Goal: Task Accomplishment & Management: Complete application form

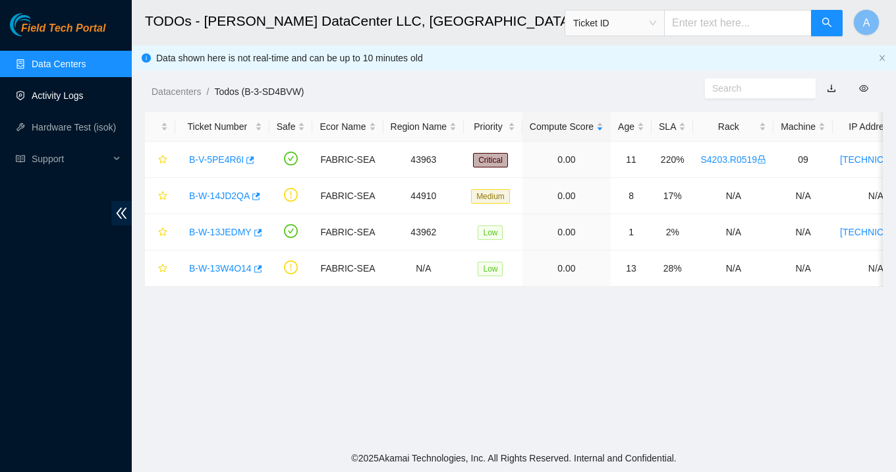
click at [62, 101] on link "Activity Logs" at bounding box center [58, 95] width 52 height 11
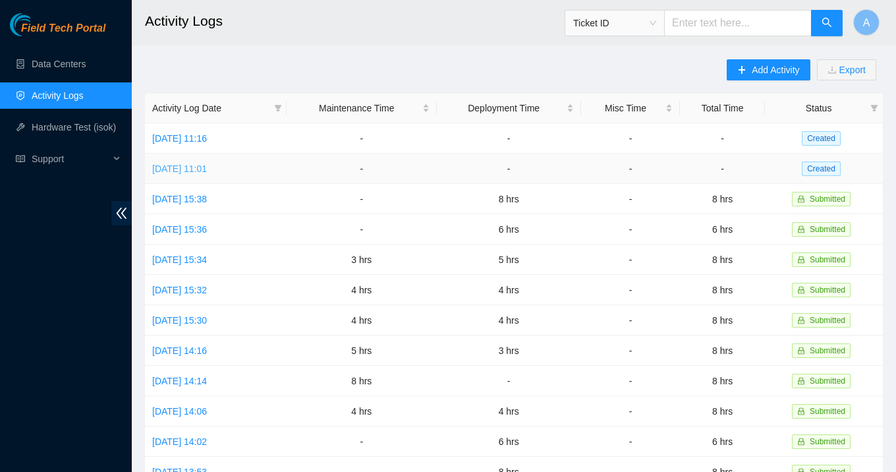
click at [207, 167] on link "[DATE] 11:01" at bounding box center [179, 168] width 55 height 11
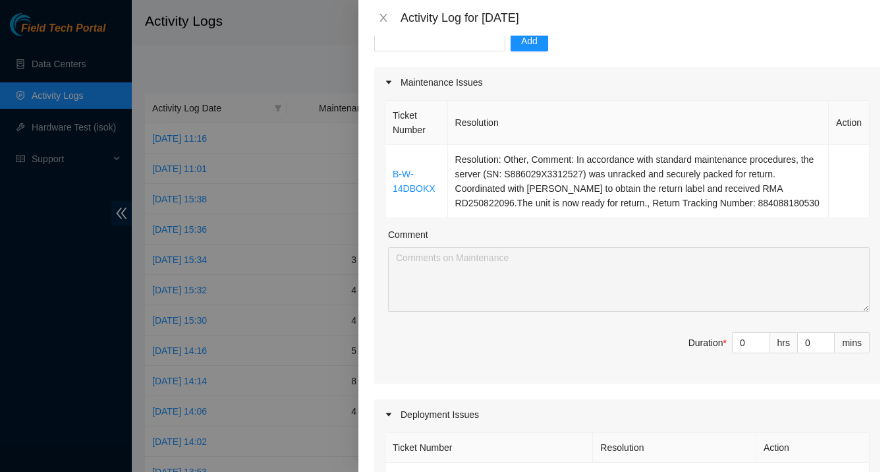
scroll to position [173, 0]
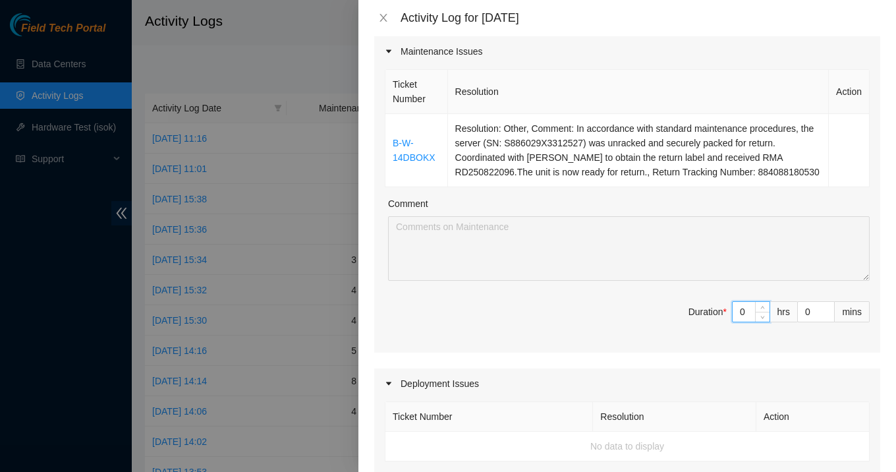
drag, startPoint x: 748, startPoint y: 324, endPoint x: 729, endPoint y: 324, distance: 18.5
click at [729, 324] on span "Duration * 0 hrs 0 mins" at bounding box center [627, 319] width 485 height 37
type input "1"
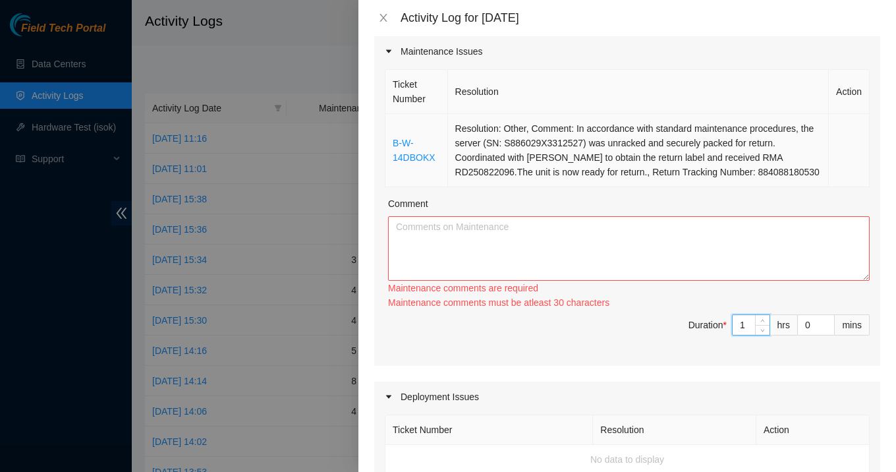
type input "1"
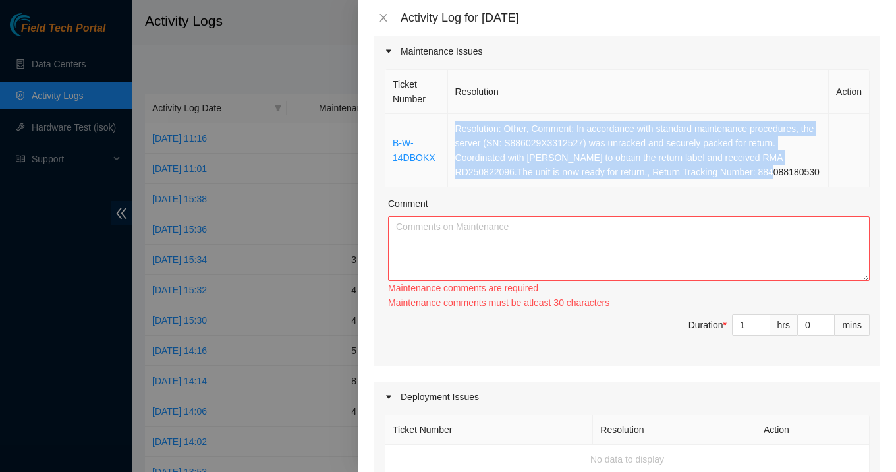
drag, startPoint x: 455, startPoint y: 127, endPoint x: 525, endPoint y: 191, distance: 94.8
click at [525, 187] on td "Resolution: Other, Comment: In accordance with standard maintenance procedures,…" at bounding box center [639, 150] width 382 height 73
copy td "Resolution: Other, Comment: In accordance with standard maintenance procedures,…"
click at [471, 266] on textarea "Comment" at bounding box center [629, 248] width 482 height 65
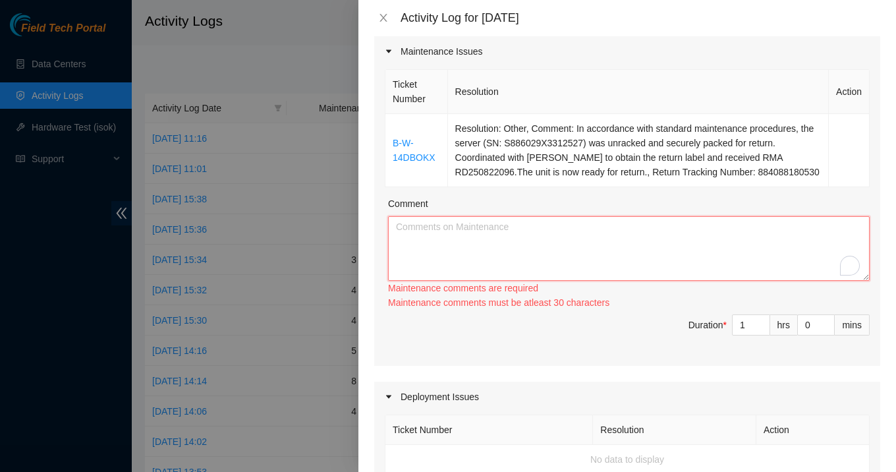
paste textarea "Resolution: Other, Comment: In accordance with standard maintenance procedures,…"
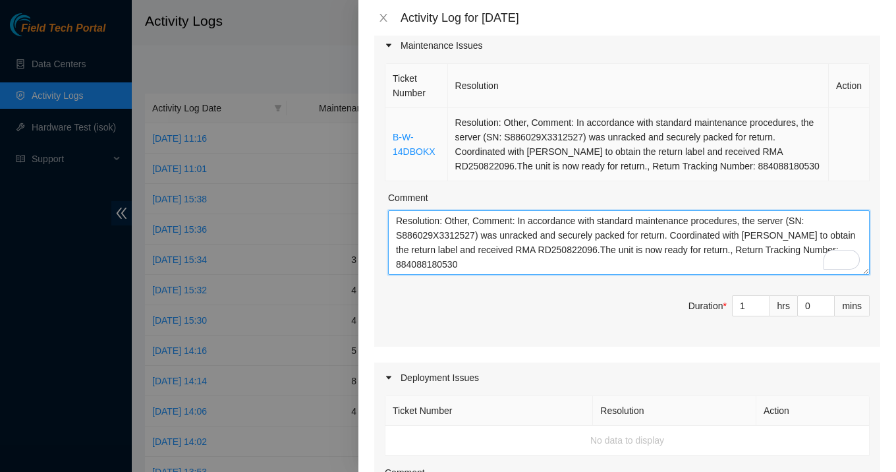
scroll to position [0, 0]
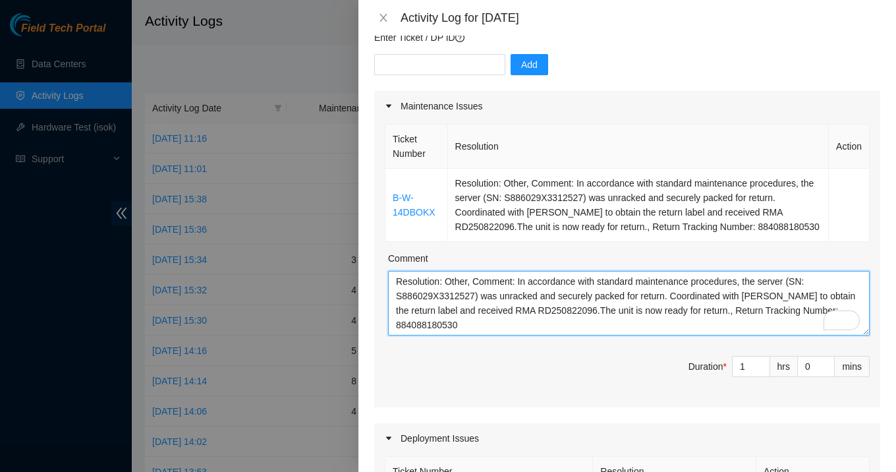
click at [500, 336] on textarea "Resolution: Other, Comment: In accordance with standard maintenance procedures,…" at bounding box center [629, 303] width 482 height 65
paste textarea "webexteams://im?space=e0584090-ac73-11ed-9877-43a7e359fda9&message=e5f67580-89a…"
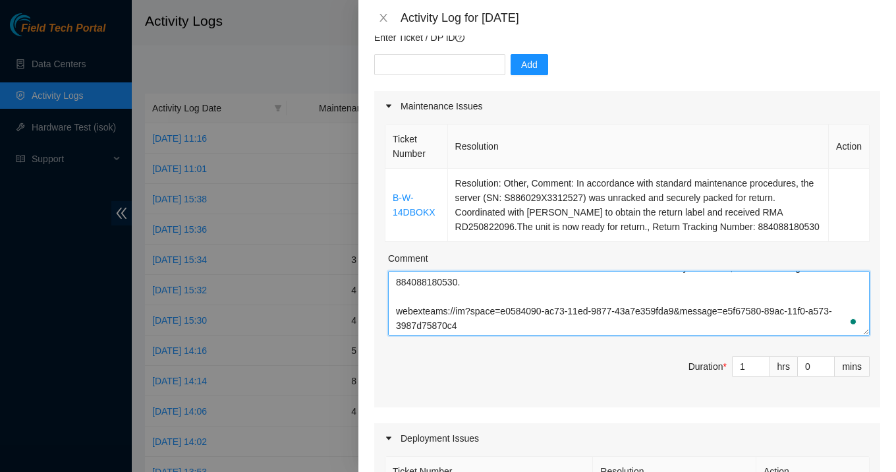
drag, startPoint x: 506, startPoint y: 339, endPoint x: 379, endPoint y: 322, distance: 128.3
click at [379, 322] on div "Ticket Number Resolution Action B-W-14DBOKX Resolution: Other, Comment: In acco…" at bounding box center [627, 264] width 506 height 286
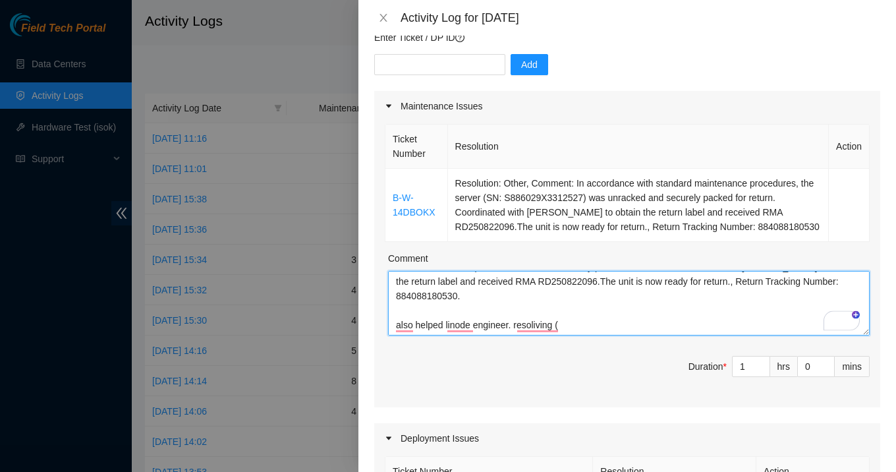
paste textarea "Hello Everyone, [DATE] storage team noticed that os13033-sea1 is not reachable.…"
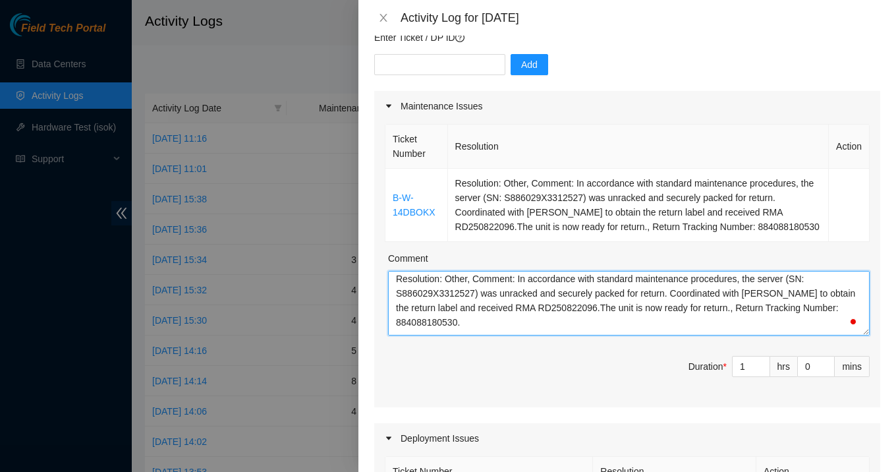
scroll to position [0, 0]
type textarea "Resolution: Other, Comment: In accordance with standard maintenance procedures,…"
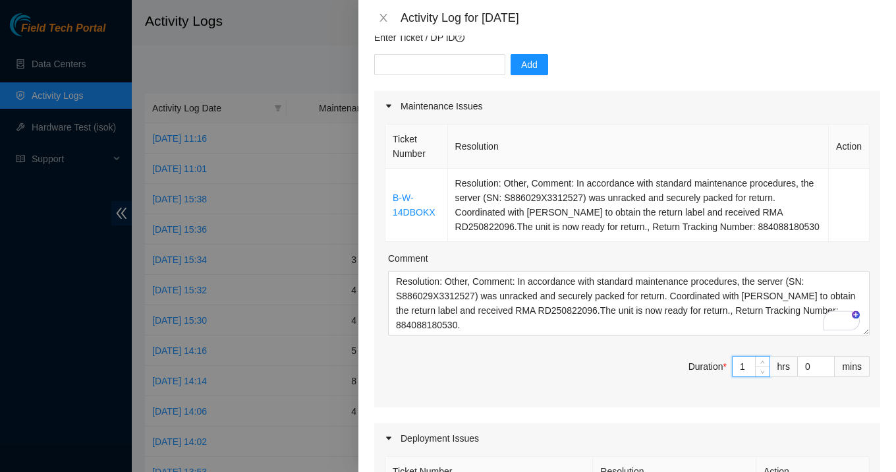
drag, startPoint x: 748, startPoint y: 379, endPoint x: 731, endPoint y: 379, distance: 17.1
click at [731, 379] on span "Duration * 1 hrs 0 mins" at bounding box center [627, 374] width 485 height 37
type input "3"
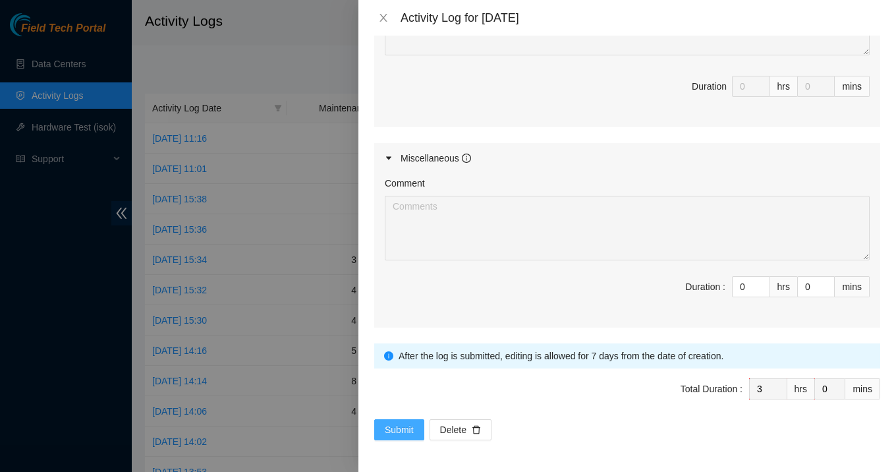
type input "3"
click at [418, 433] on button "Submit" at bounding box center [399, 429] width 50 height 21
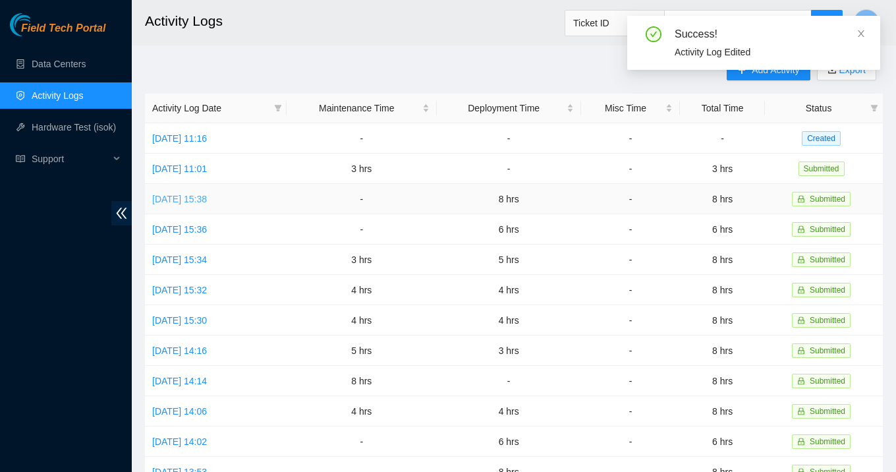
click at [207, 198] on link "[DATE] 15:38" at bounding box center [179, 199] width 55 height 11
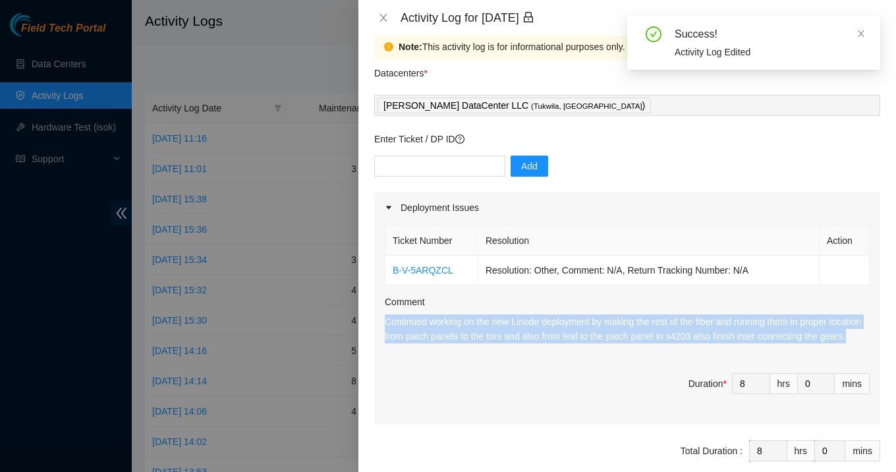
drag, startPoint x: 378, startPoint y: 324, endPoint x: 493, endPoint y: 352, distance: 118.1
click at [493, 352] on div "Ticket Number Resolution Action B-V-5ARQZCL Resolution: Other, Comment: N/A, Re…" at bounding box center [627, 324] width 506 height 202
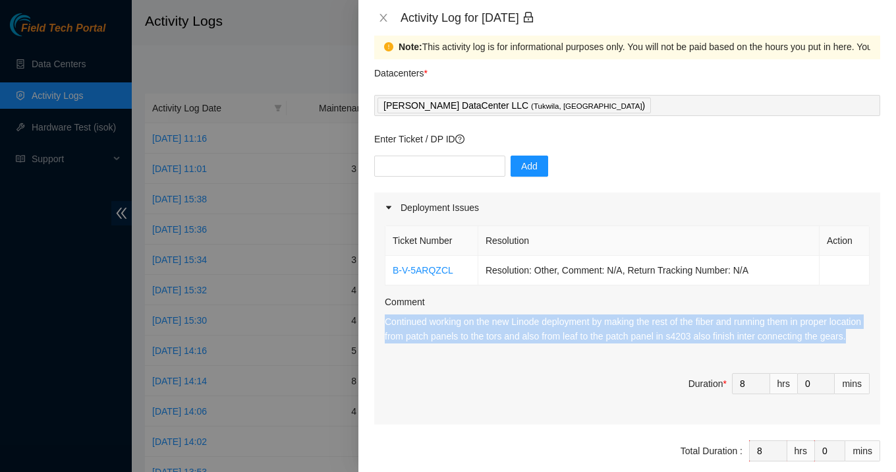
copy p "Continued working on the new Linode deployment by making the rest of the fiber …"
click at [385, 18] on icon "close" at bounding box center [383, 18] width 11 height 11
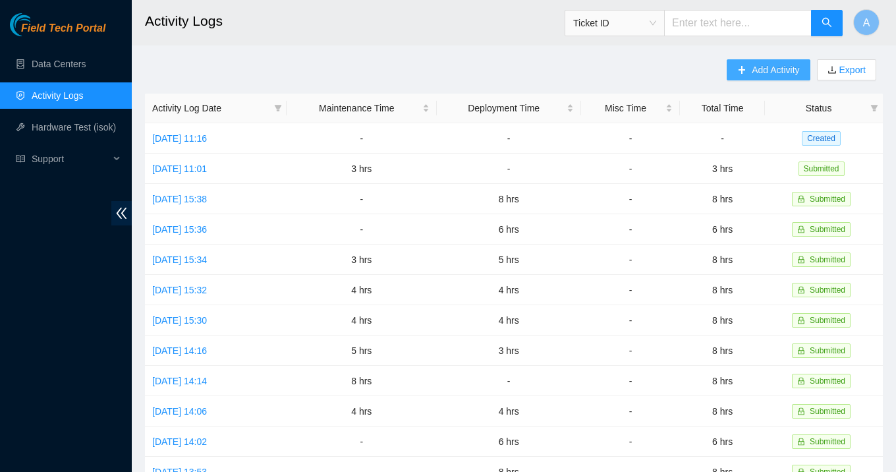
click at [765, 70] on span "Add Activity" at bounding box center [775, 70] width 47 height 15
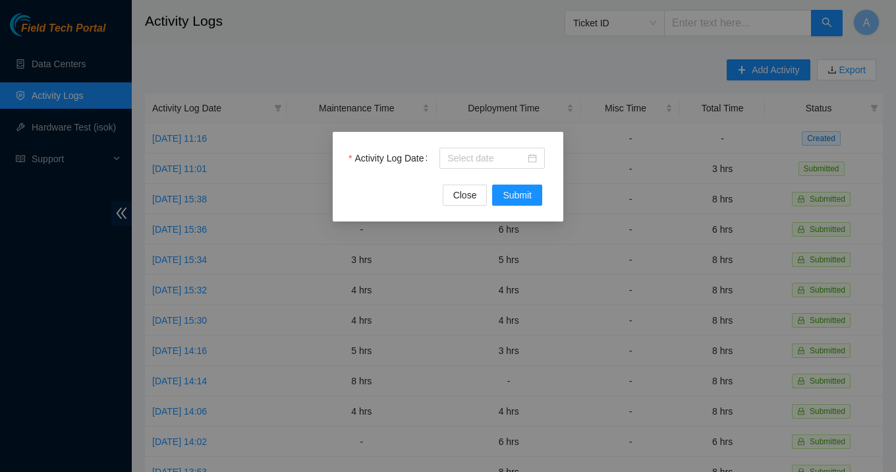
click at [533, 161] on div at bounding box center [493, 158] width 90 height 15
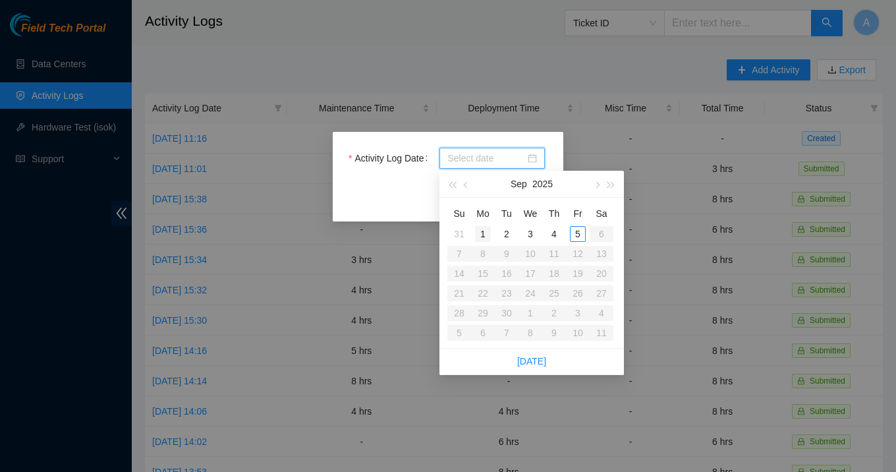
type input "[DATE]"
drag, startPoint x: 385, startPoint y: 18, endPoint x: 484, endPoint y: 233, distance: 236.8
click at [484, 233] on div "1" at bounding box center [483, 234] width 16 height 16
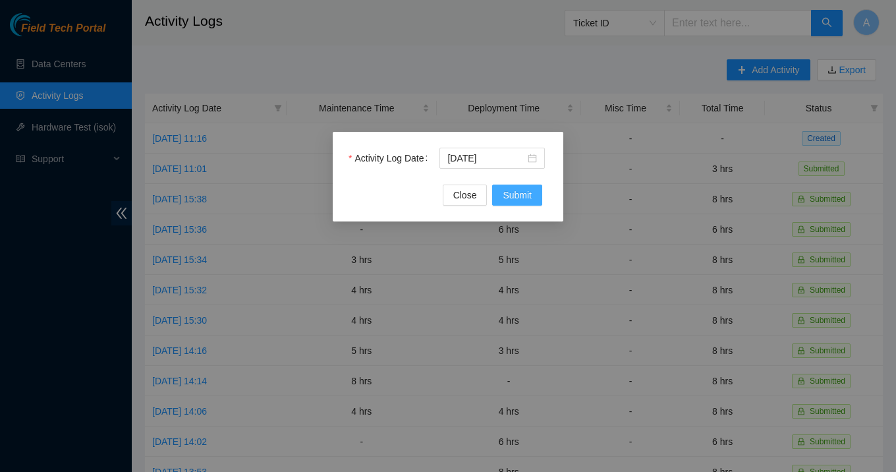
click at [510, 187] on button "Submit" at bounding box center [517, 195] width 50 height 21
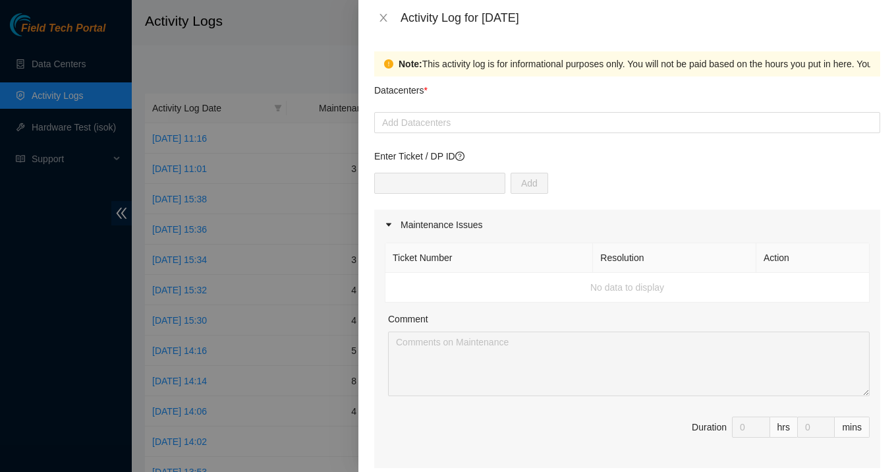
click at [489, 127] on div at bounding box center [628, 123] width 500 height 16
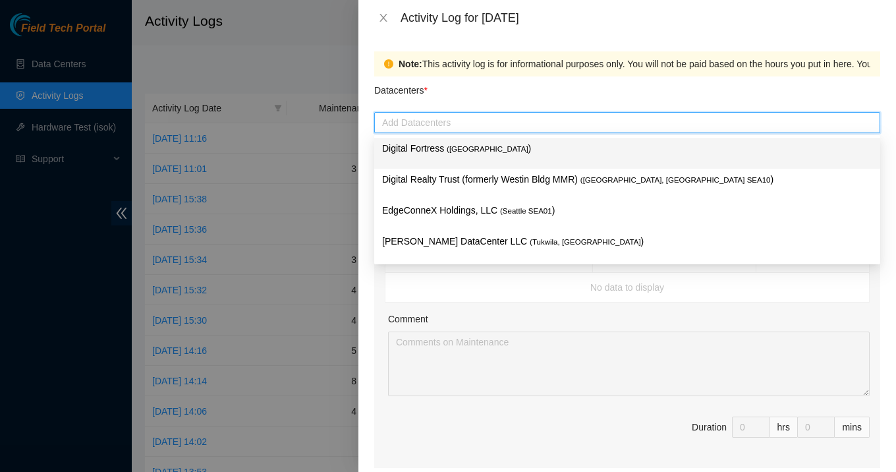
click at [476, 241] on p "[PERSON_NAME] DataCenter LLC ( [GEOGRAPHIC_DATA], [GEOGRAPHIC_DATA] )" at bounding box center [627, 241] width 490 height 15
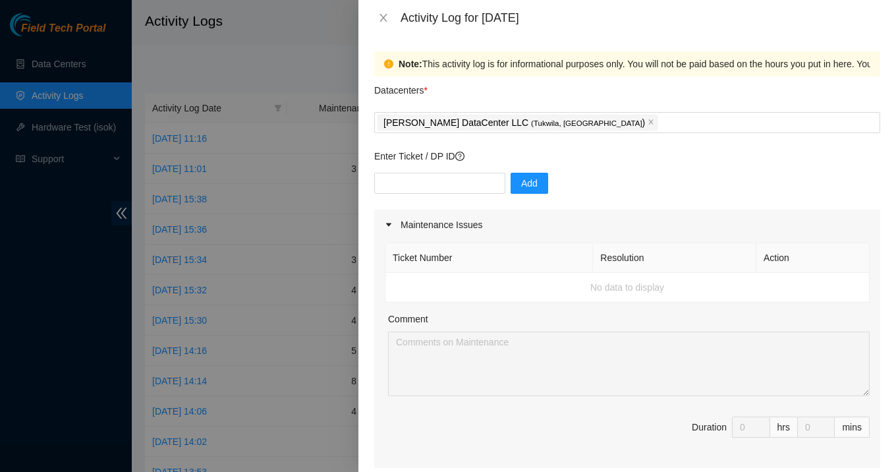
click at [544, 291] on td "No data to display" at bounding box center [628, 288] width 484 height 30
drag, startPoint x: 484, startPoint y: 233, endPoint x: 466, endPoint y: 185, distance: 50.9
click at [466, 185] on input "text" at bounding box center [439, 183] width 131 height 21
type input "DP77028"
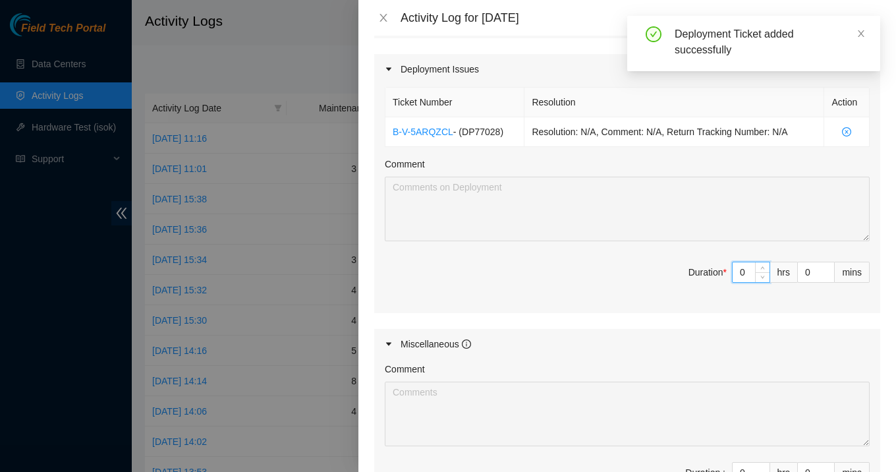
drag, startPoint x: 751, startPoint y: 270, endPoint x: 707, endPoint y: 270, distance: 44.2
click at [707, 270] on span "Duration * 0 hrs 0 mins" at bounding box center [627, 280] width 485 height 37
type input "8"
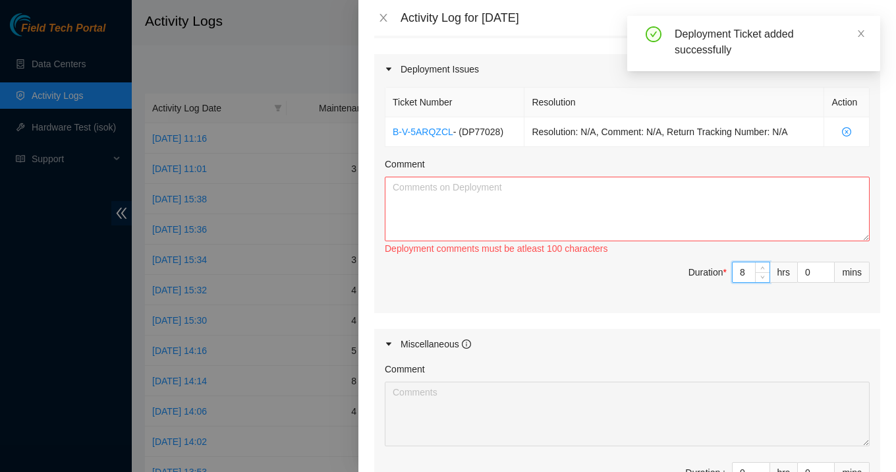
type input "8"
click at [550, 193] on textarea "Comment" at bounding box center [627, 209] width 485 height 65
paste textarea "Continued working on the new Linode deployment by making the rest of the fiber …"
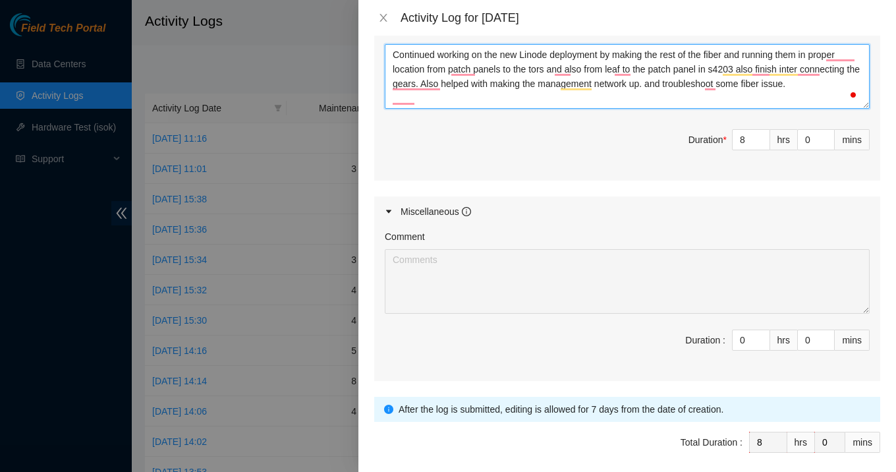
scroll to position [613, 0]
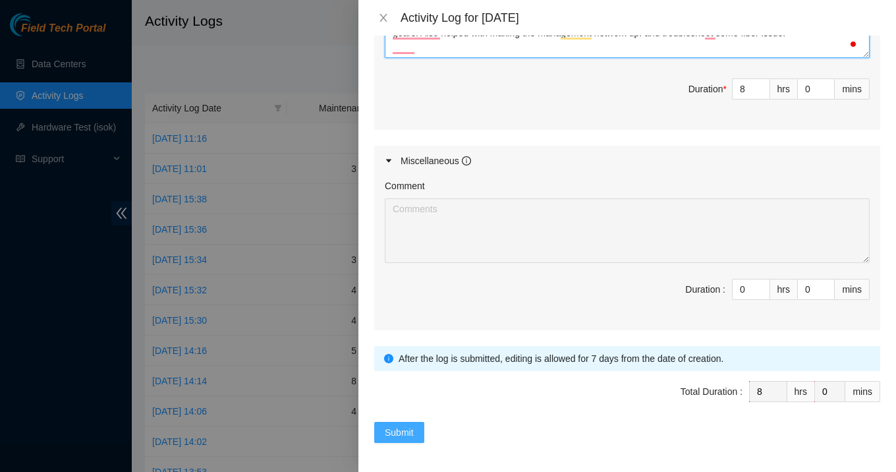
type textarea "Continued working on the new Linode deployment by making the rest of the fiber …"
click at [421, 438] on button "Submit" at bounding box center [399, 432] width 50 height 21
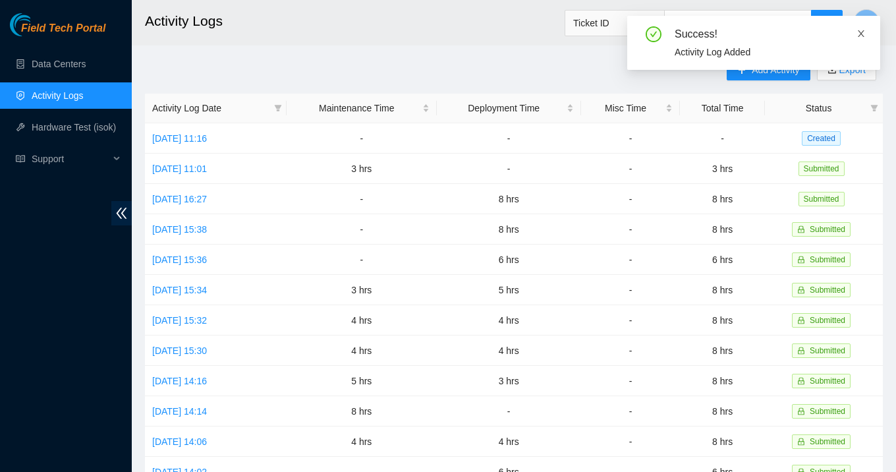
click at [858, 34] on icon "close" at bounding box center [861, 33] width 9 height 9
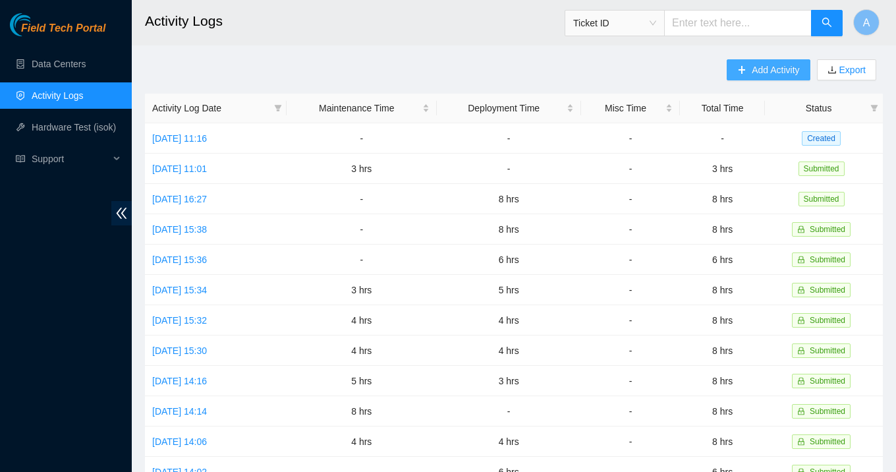
click at [752, 71] on span "Add Activity" at bounding box center [775, 70] width 47 height 15
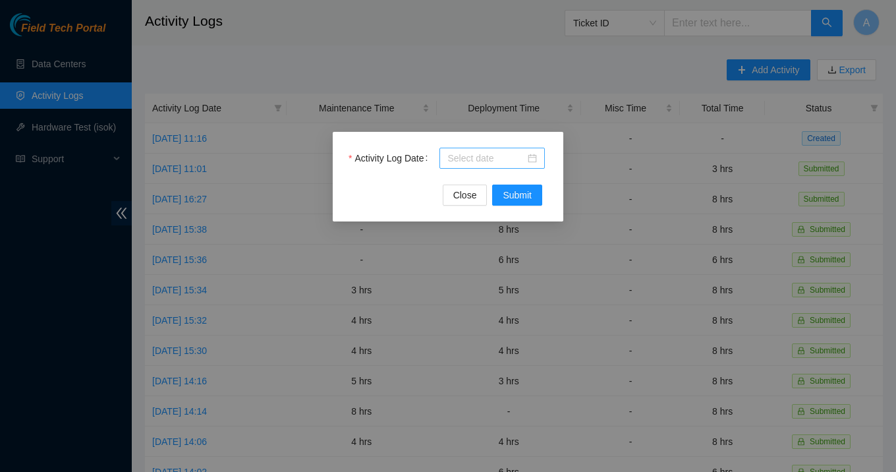
click at [533, 157] on div at bounding box center [493, 158] width 90 height 15
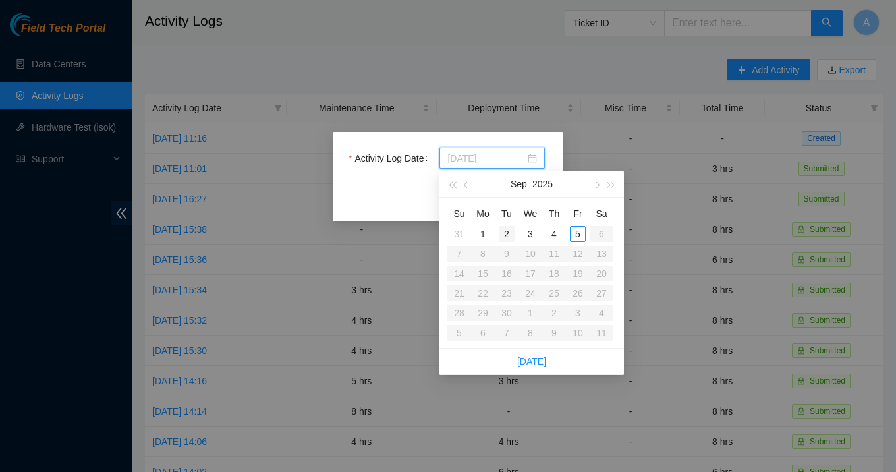
type input "[DATE]"
click at [506, 235] on div "2" at bounding box center [507, 234] width 16 height 16
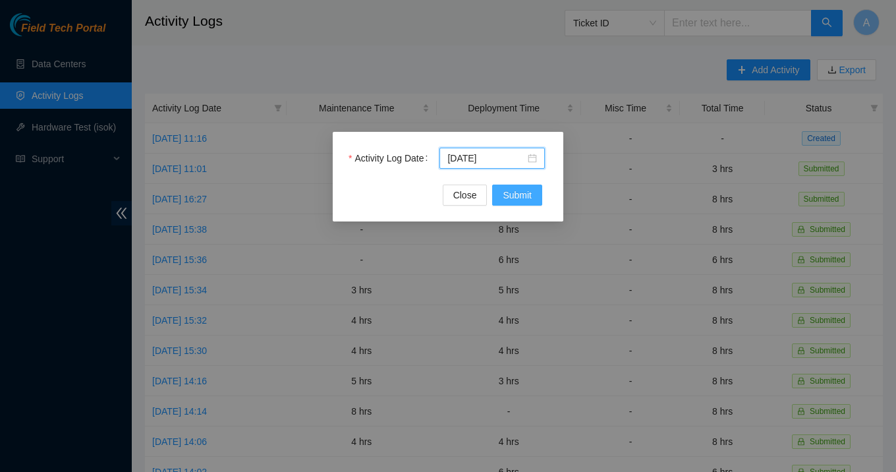
click at [515, 202] on span "Submit" at bounding box center [517, 195] width 29 height 15
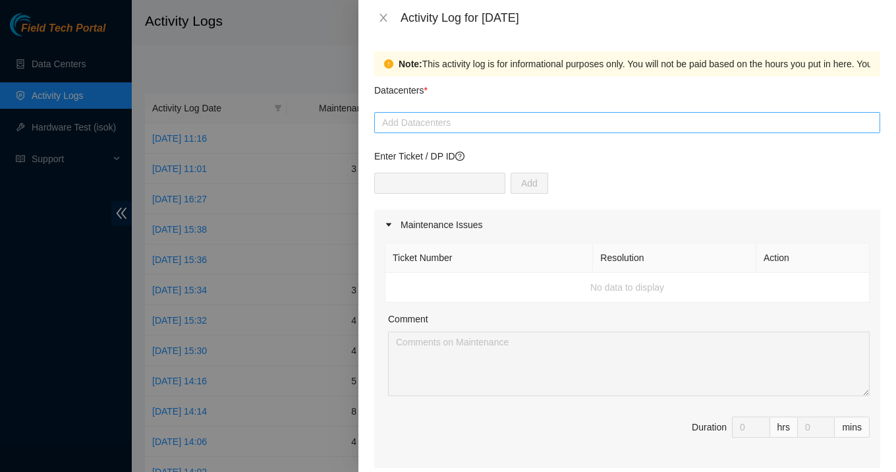
click at [509, 121] on div at bounding box center [628, 123] width 500 height 16
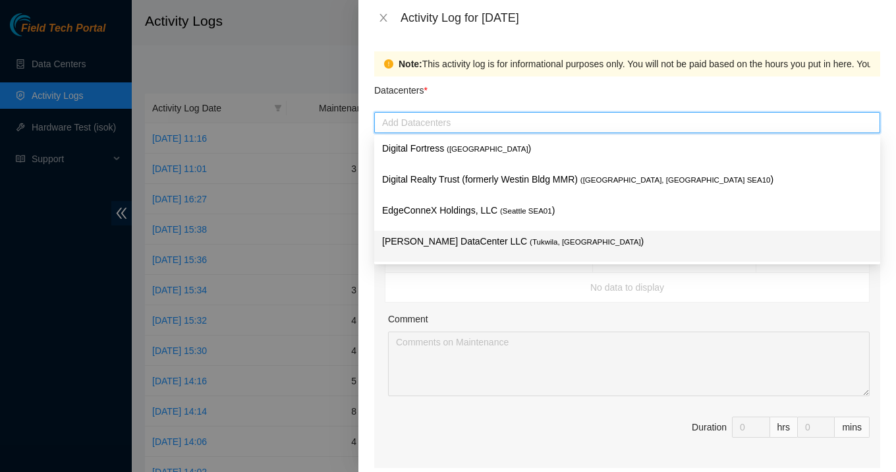
click at [530, 243] on span "( [GEOGRAPHIC_DATA], [GEOGRAPHIC_DATA]" at bounding box center [585, 242] width 111 height 8
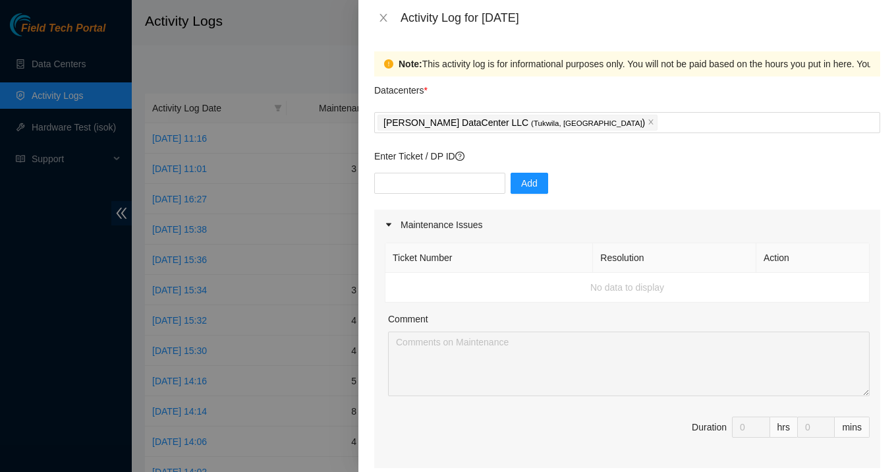
click at [375, 290] on div "Ticket Number Resolution Action No data to display Comment Duration 0 hrs 0 mins" at bounding box center [627, 354] width 506 height 228
click at [442, 188] on input "text" at bounding box center [439, 183] width 131 height 21
type input "DP77028"
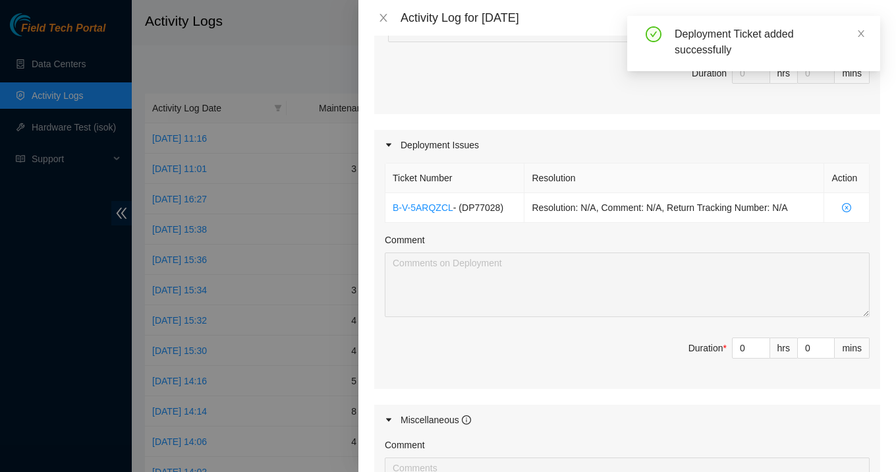
scroll to position [357, 0]
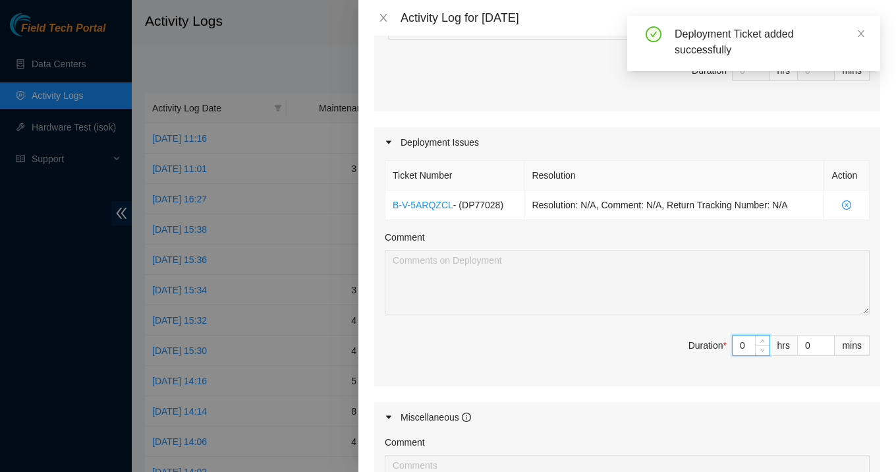
drag, startPoint x: 750, startPoint y: 343, endPoint x: 730, endPoint y: 343, distance: 19.8
click at [730, 343] on span "Duration * 0 hrs 0 mins" at bounding box center [627, 353] width 485 height 37
type input "8"
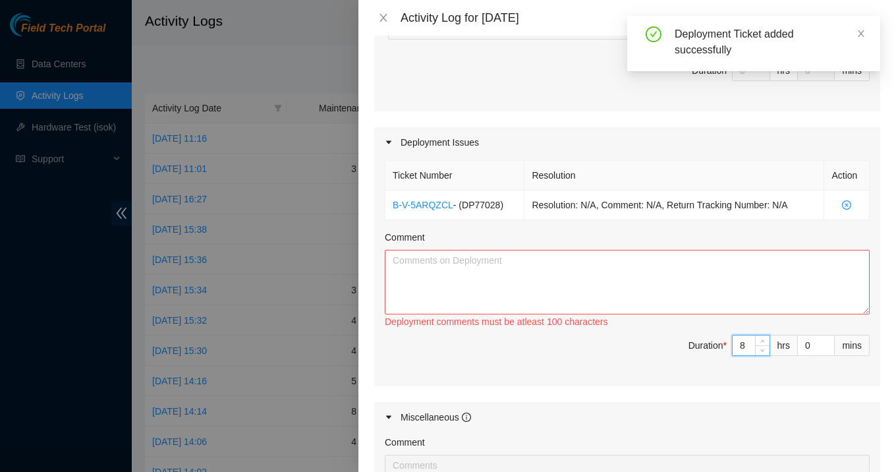
type input "8"
click at [608, 274] on textarea "Comment" at bounding box center [627, 282] width 485 height 65
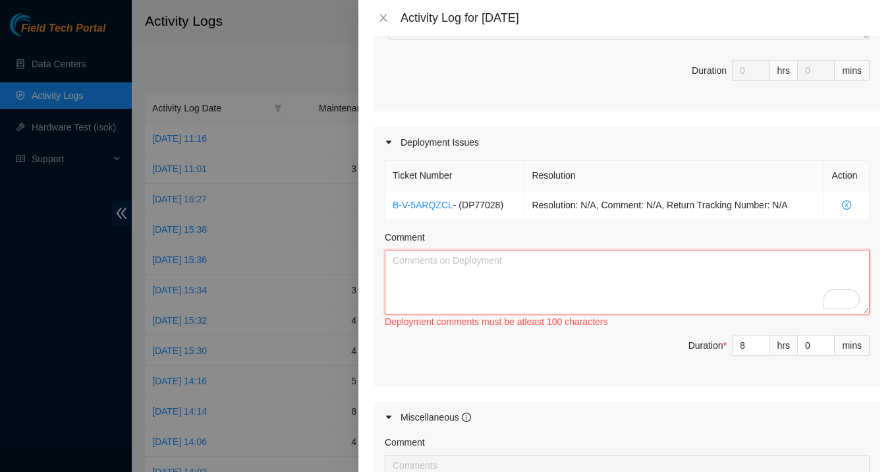
paste textarea "Continued working on the new Linode deployment by making the rest of the fiber …"
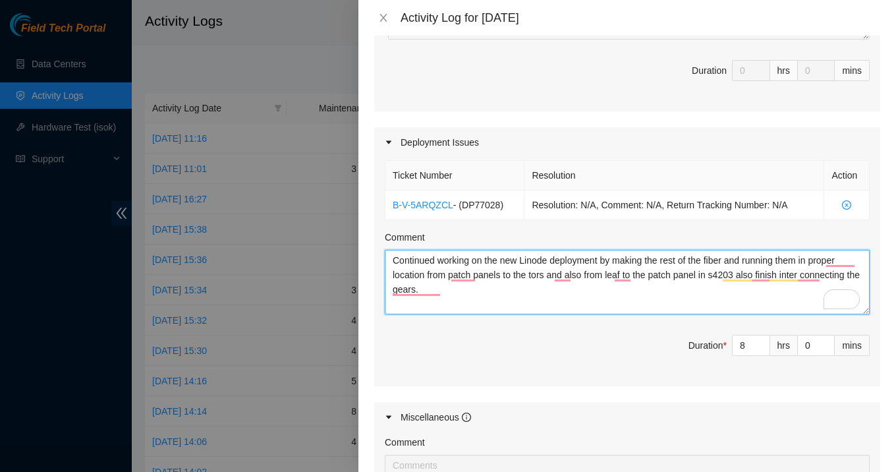
drag, startPoint x: 622, startPoint y: 261, endPoint x: 484, endPoint y: 291, distance: 141.6
click at [484, 291] on textarea "Continued working on the new Linode deployment by making the rest of the fiber …" at bounding box center [627, 282] width 485 height 65
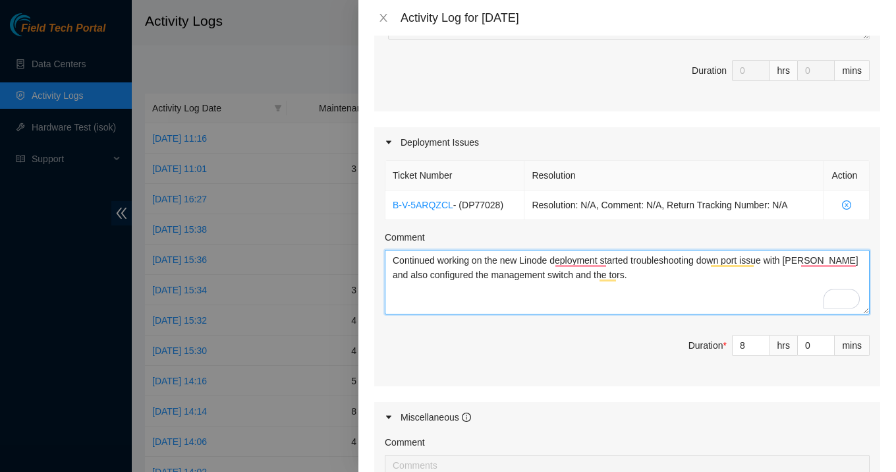
click at [636, 276] on textarea "Continued working on the new Linode deployment started troubleshooting down por…" at bounding box center [627, 282] width 485 height 65
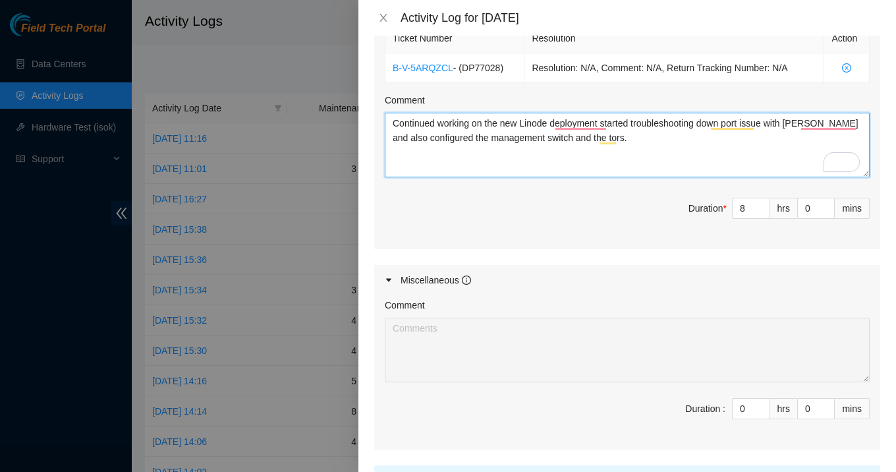
scroll to position [613, 0]
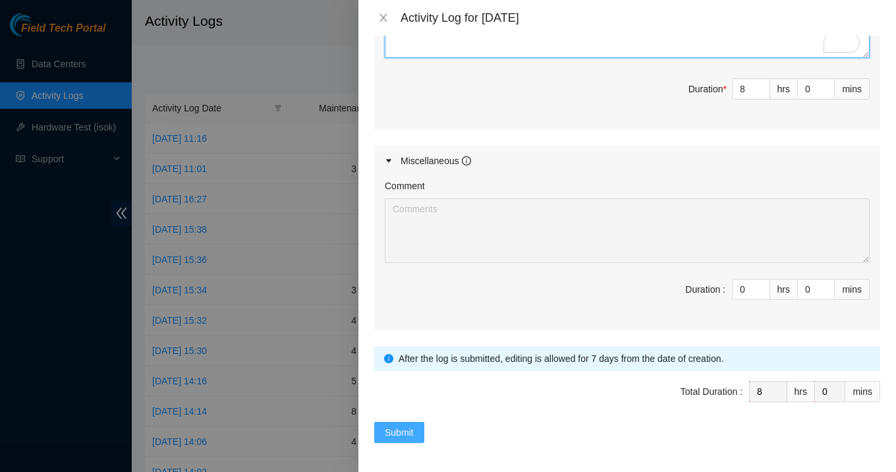
type textarea "Continued working on the new Linode deployment started troubleshooting down por…"
click at [408, 422] on button "Submit" at bounding box center [399, 432] width 50 height 21
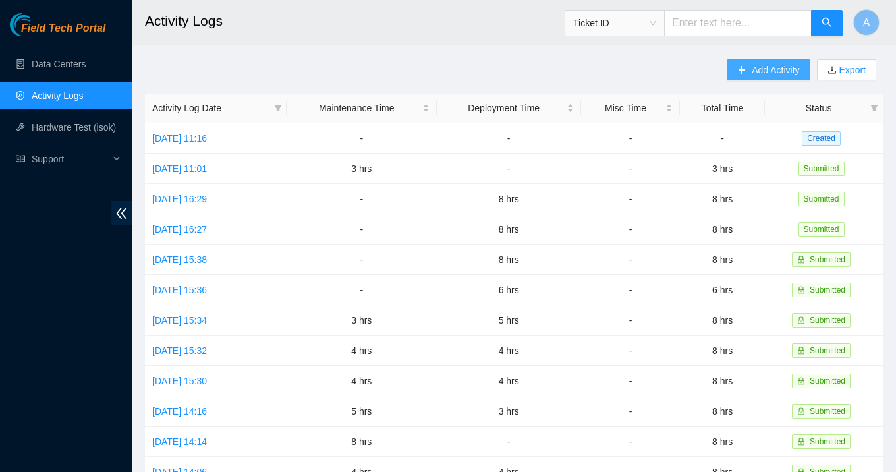
click at [759, 74] on span "Add Activity" at bounding box center [775, 70] width 47 height 15
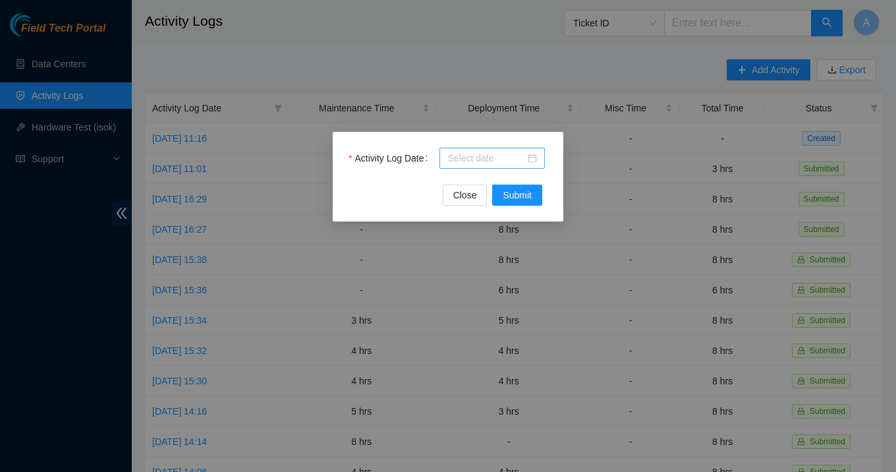
click at [532, 163] on div at bounding box center [493, 158] width 90 height 15
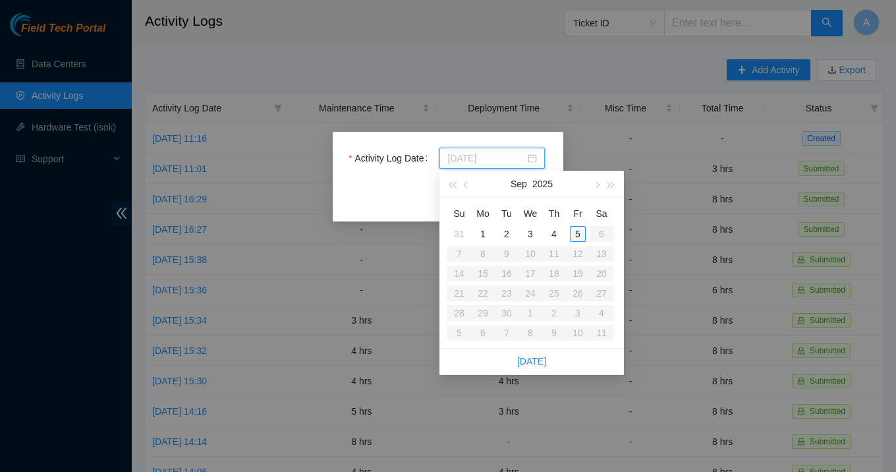
type input "[DATE]"
click at [537, 237] on div "3" at bounding box center [531, 234] width 16 height 16
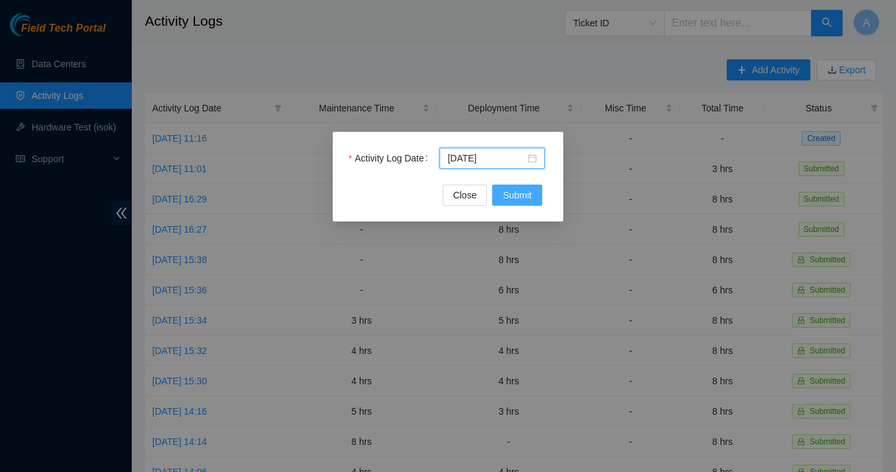
click at [516, 199] on span "Submit" at bounding box center [517, 195] width 29 height 15
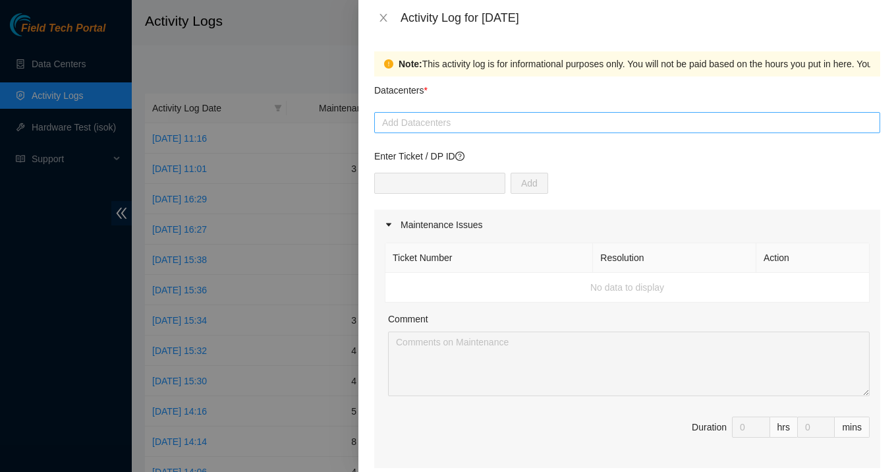
click at [434, 121] on div at bounding box center [628, 123] width 500 height 16
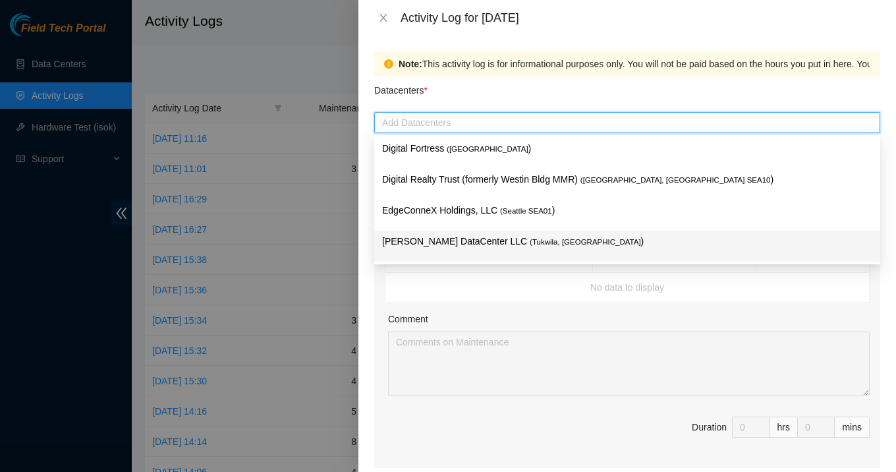
click at [459, 250] on div "[PERSON_NAME] DataCenter LLC ( [GEOGRAPHIC_DATA], [GEOGRAPHIC_DATA] )" at bounding box center [627, 246] width 490 height 24
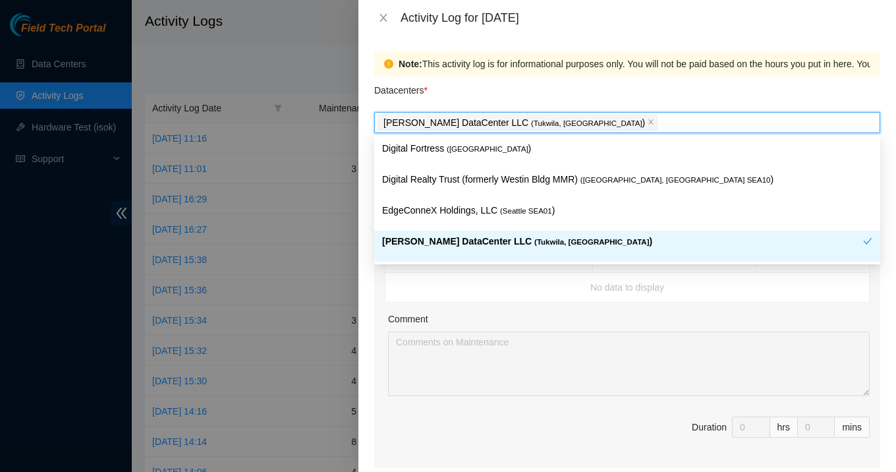
click at [517, 299] on td "No data to display" at bounding box center [628, 288] width 484 height 30
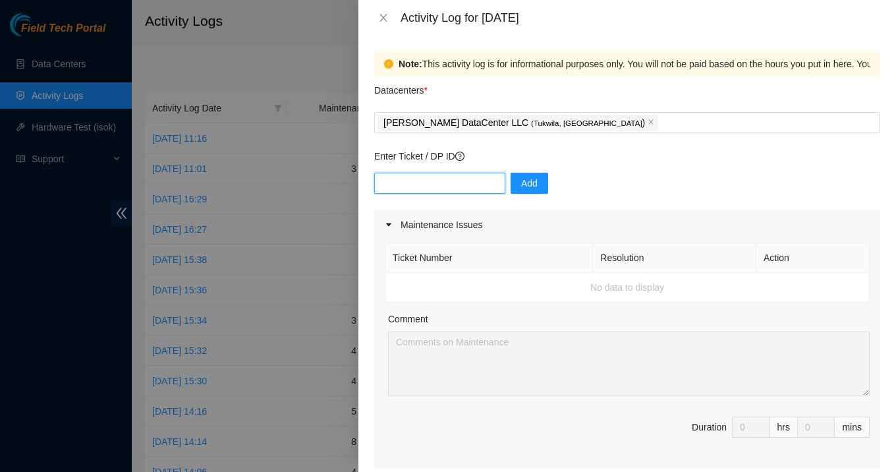
click at [432, 182] on input "text" at bounding box center [439, 183] width 131 height 21
type input "DP77028"
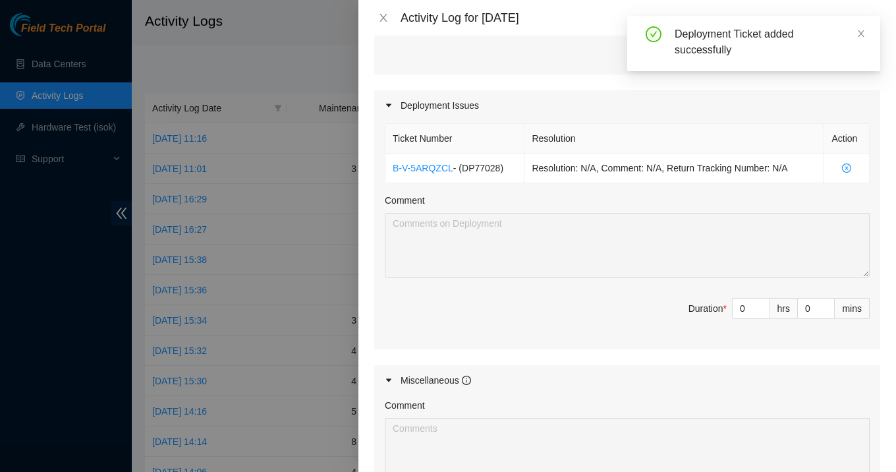
scroll to position [416, 0]
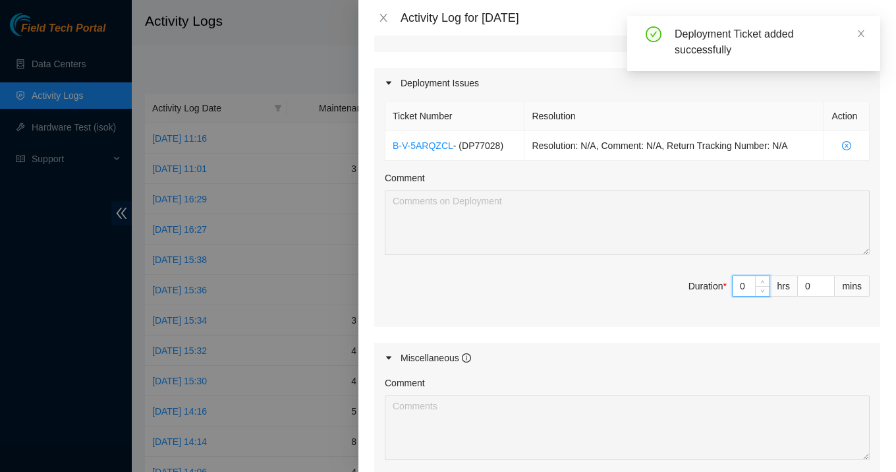
drag, startPoint x: 744, startPoint y: 274, endPoint x: 750, endPoint y: 286, distance: 13.3
click at [750, 286] on input "0" at bounding box center [751, 286] width 37 height 20
type input "8"
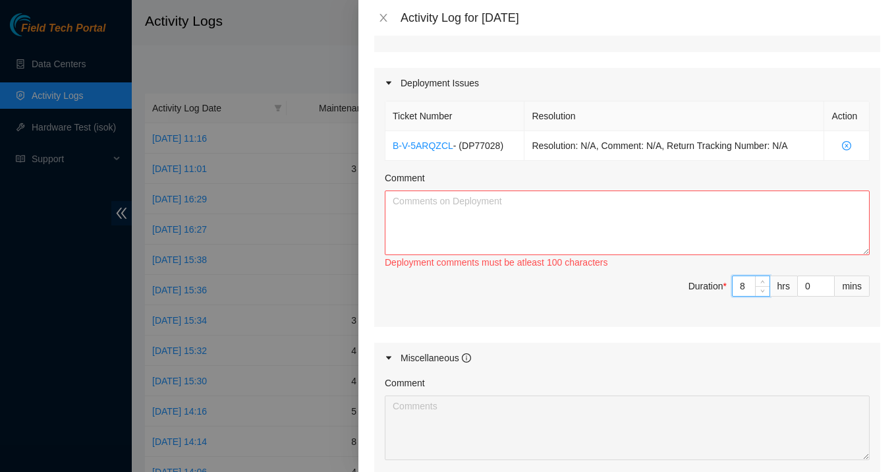
type input "8"
click at [554, 201] on textarea "Comment" at bounding box center [627, 223] width 485 height 65
paste textarea "Continued working on the new Linode deployment by making the rest of the fiber …"
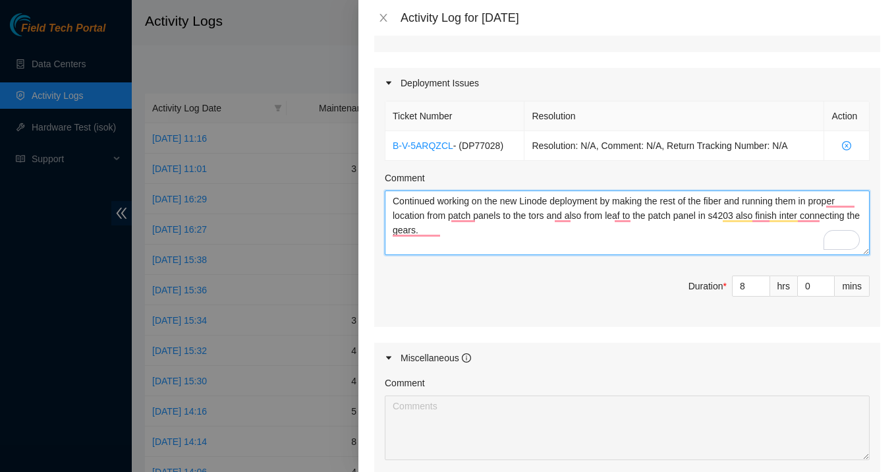
drag, startPoint x: 622, startPoint y: 202, endPoint x: 647, endPoint y: 232, distance: 38.8
click at [647, 232] on textarea "Continued working on the new Linode deployment by making the rest of the fiber …" at bounding box center [627, 223] width 485 height 65
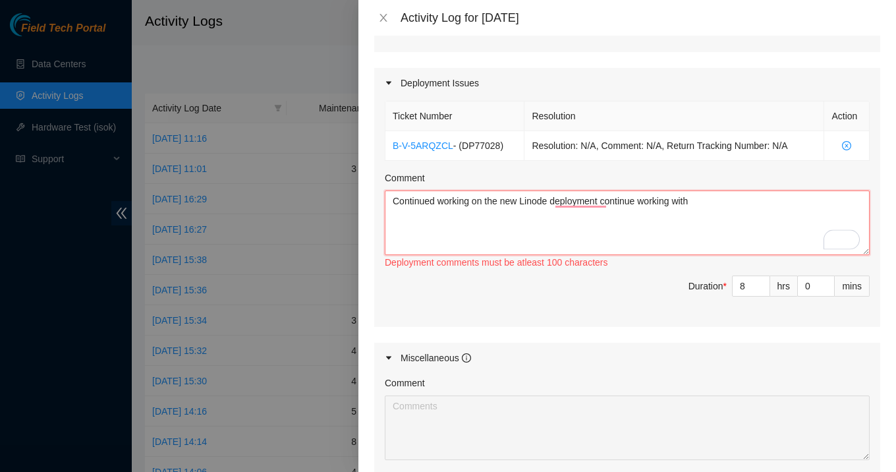
click at [643, 198] on textarea "Continued working on the new Linode deployment continue working with" at bounding box center [627, 223] width 485 height 65
click at [707, 204] on textarea "Continued working on the new Linode deployment continued working with" at bounding box center [627, 223] width 485 height 65
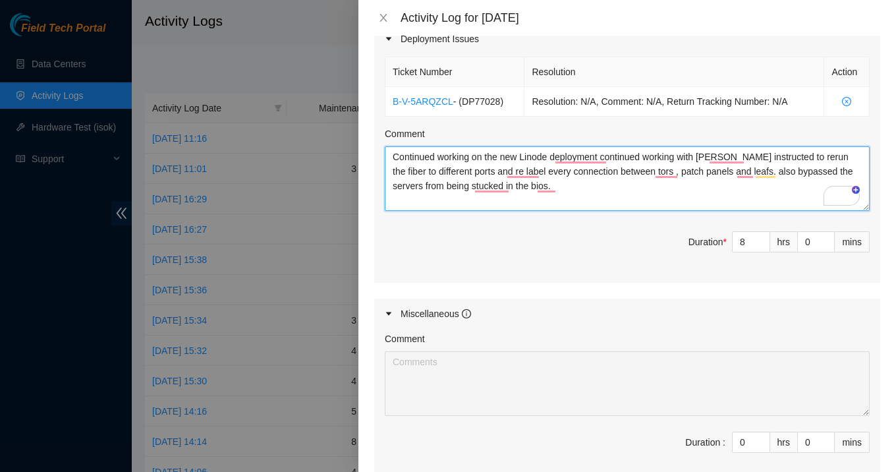
scroll to position [613, 0]
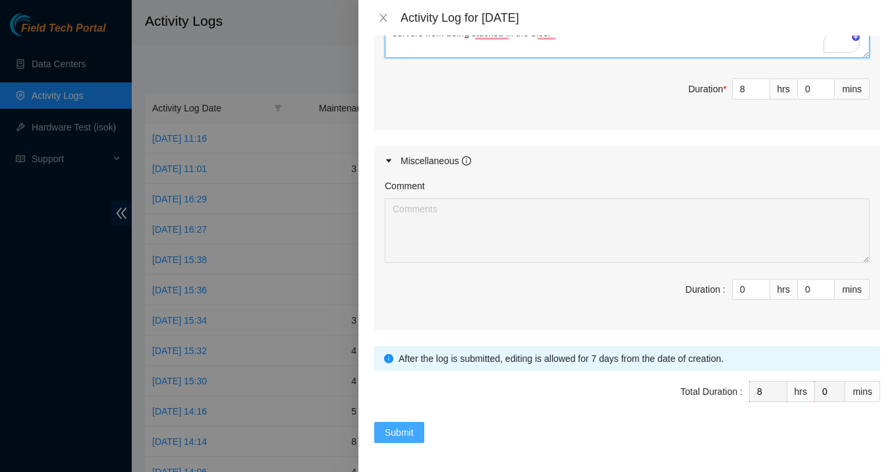
type textarea "Continued working on the new Linode deployment continued working with [PERSON_N…"
click at [397, 426] on span "Submit" at bounding box center [399, 432] width 29 height 15
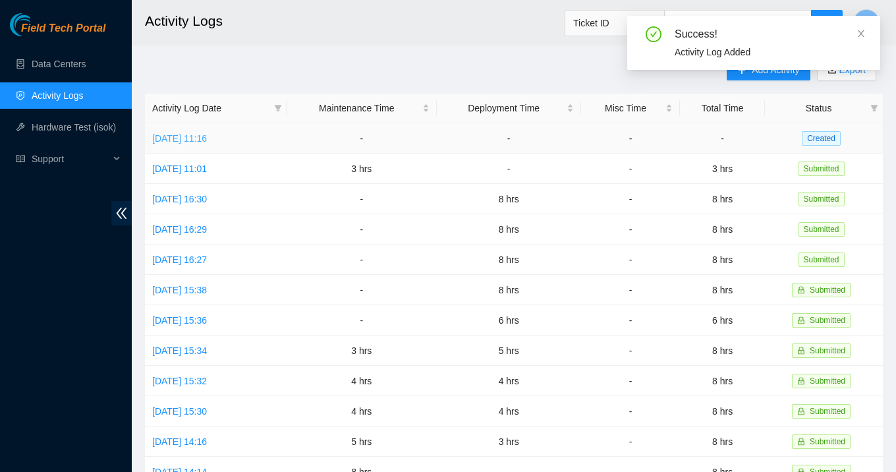
click at [207, 136] on link "[DATE] 11:16" at bounding box center [179, 138] width 55 height 11
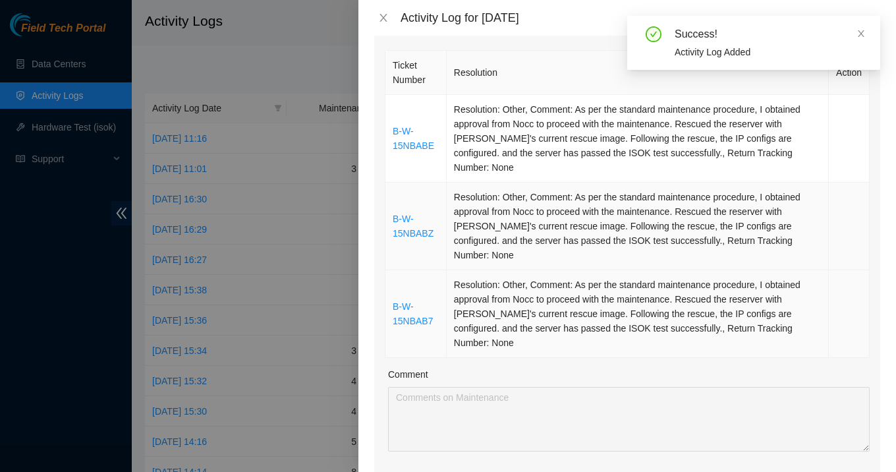
scroll to position [210, 0]
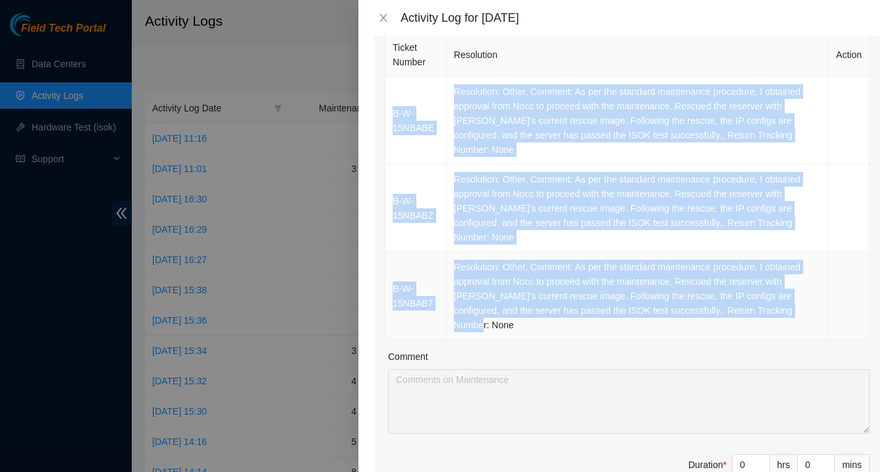
drag, startPoint x: 388, startPoint y: 88, endPoint x: 622, endPoint y: 325, distance: 333.3
click at [622, 325] on tbody "B-W-15NBABE Resolution: Other, Comment: As per the standard maintenance procedu…" at bounding box center [628, 208] width 484 height 263
copy tbody "B-W-15NBABE Resolution: Other, Comment: As per the standard maintenance procedu…"
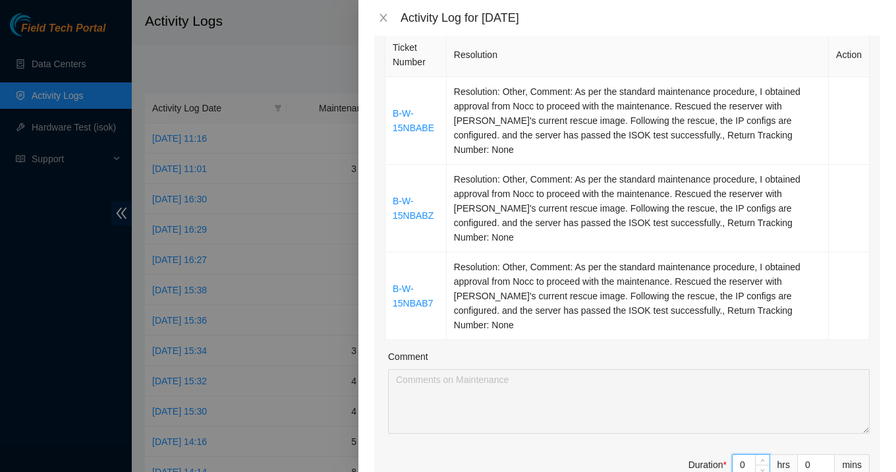
drag, startPoint x: 746, startPoint y: 460, endPoint x: 724, endPoint y: 458, distance: 21.8
click at [724, 458] on span "Duration * 0 hrs 0 mins" at bounding box center [627, 472] width 485 height 37
type input "9"
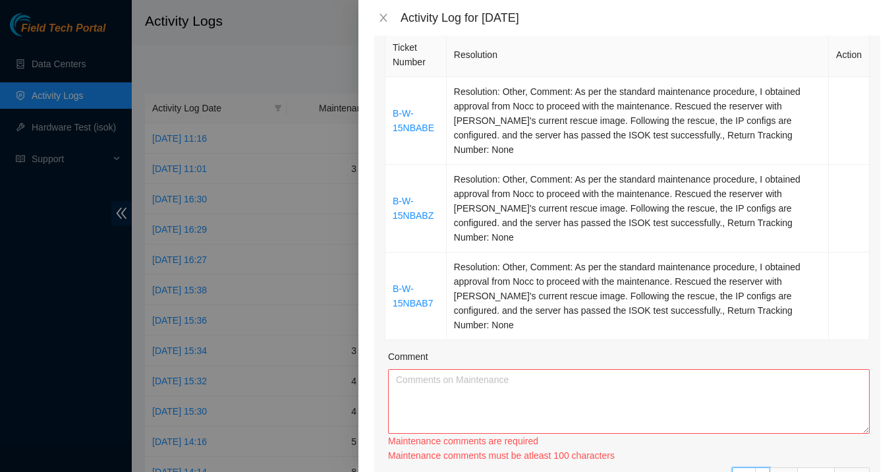
type input "9"
click at [609, 415] on textarea "Comment" at bounding box center [629, 401] width 482 height 65
paste textarea "B-W-15NBABE Resolution: Other, Comment: As per the standard maintenance procedu…"
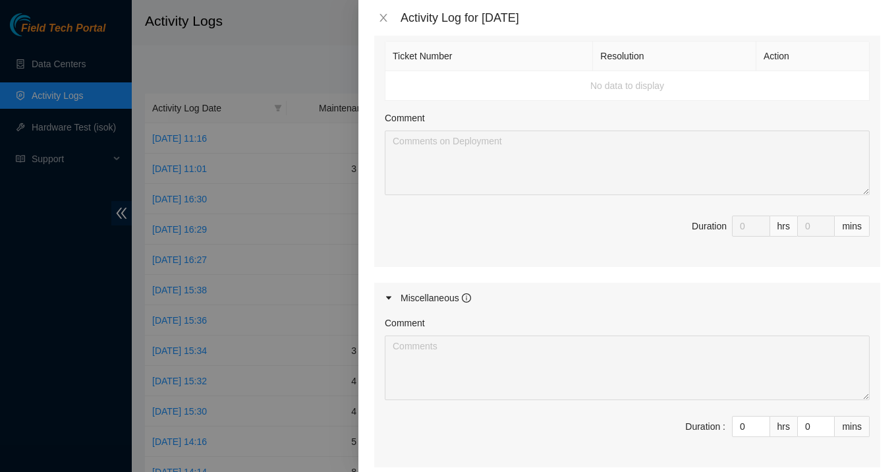
scroll to position [860, 0]
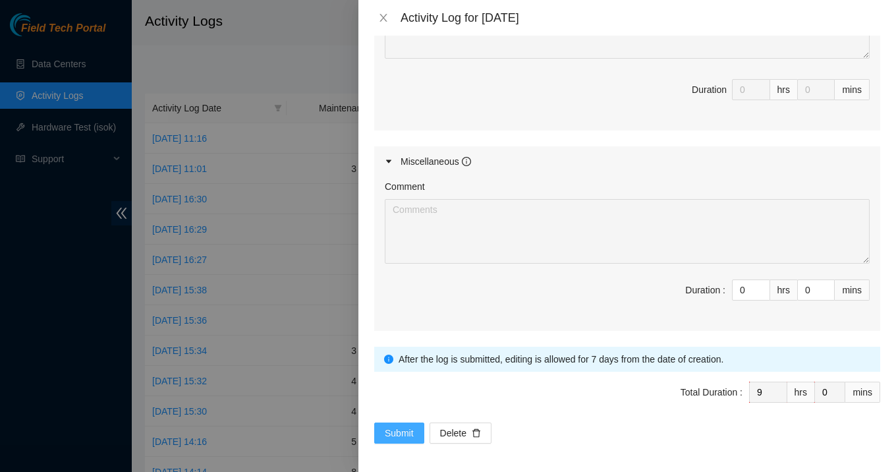
type textarea "B-W-15NBABE Resolution: Other, Comment: As per the standard maintenance procedu…"
click at [406, 430] on span "Submit" at bounding box center [399, 433] width 29 height 15
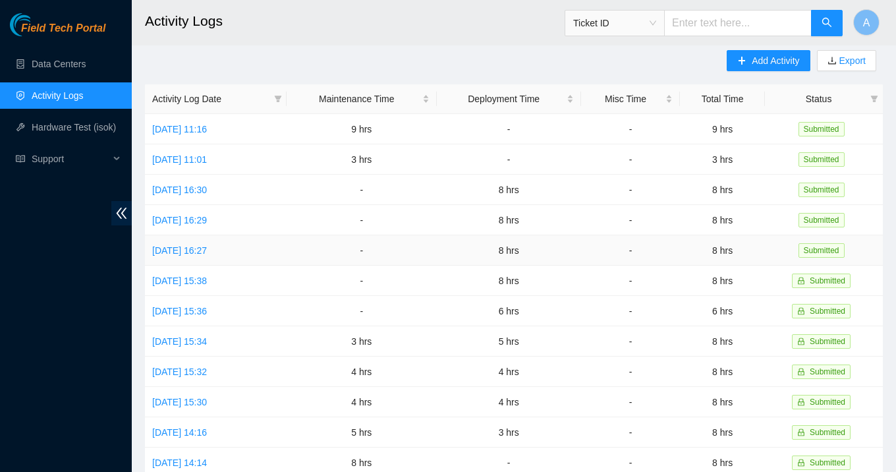
scroll to position [0, 0]
